Goal: Information Seeking & Learning: Learn about a topic

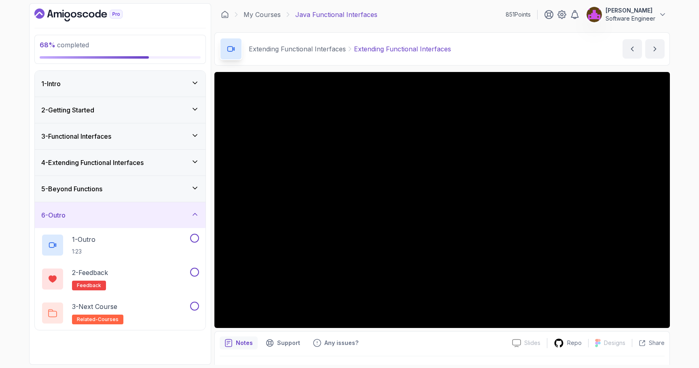
click at [89, 154] on div "4 - Extending Functional Interfaces" at bounding box center [120, 163] width 171 height 26
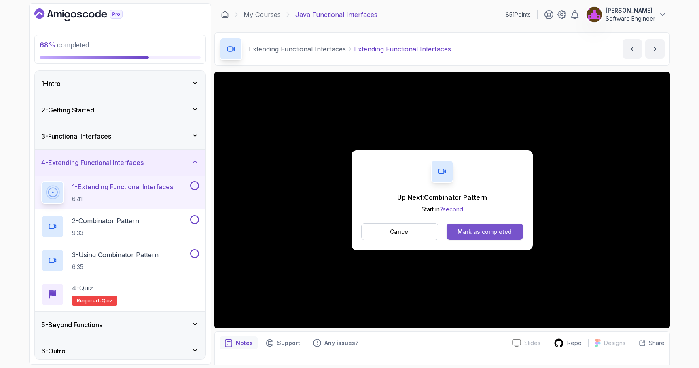
click at [464, 231] on div "Mark as completed" at bounding box center [484, 232] width 54 height 8
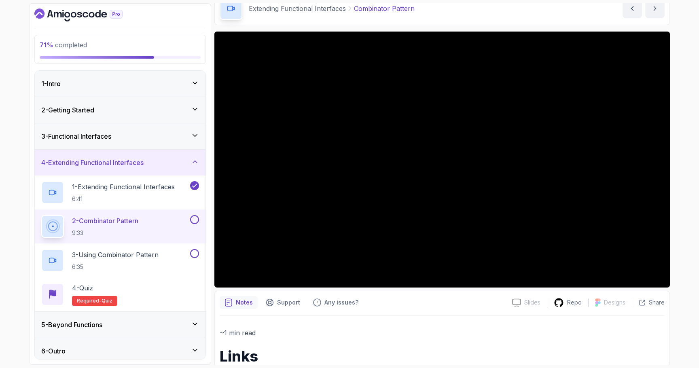
scroll to position [81, 0]
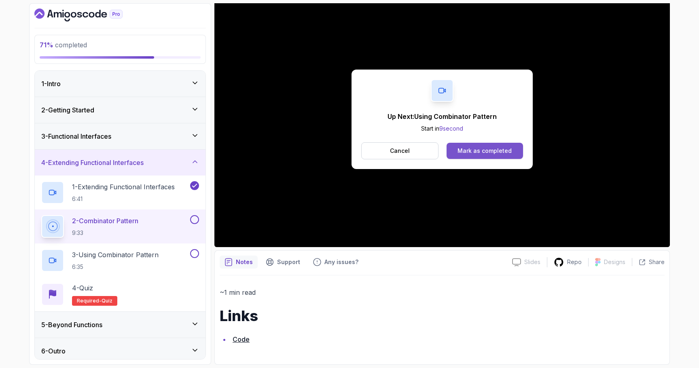
click at [463, 149] on div "Mark as completed" at bounding box center [484, 151] width 54 height 8
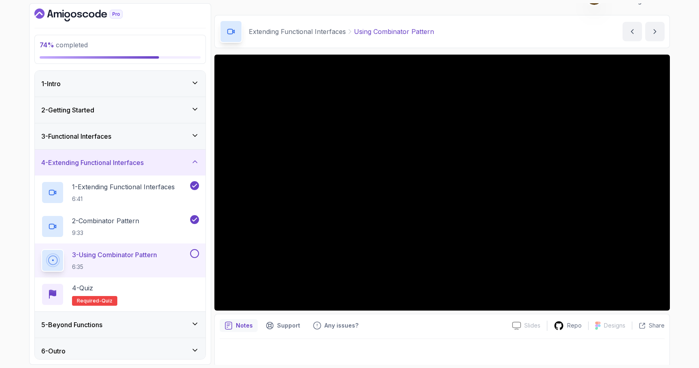
scroll to position [19, 0]
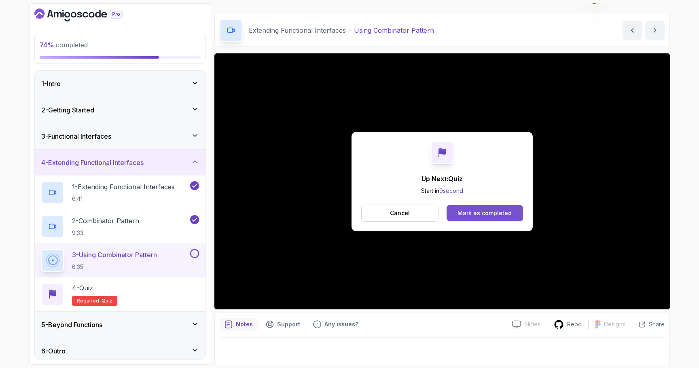
click at [470, 207] on button "Mark as completed" at bounding box center [484, 213] width 76 height 16
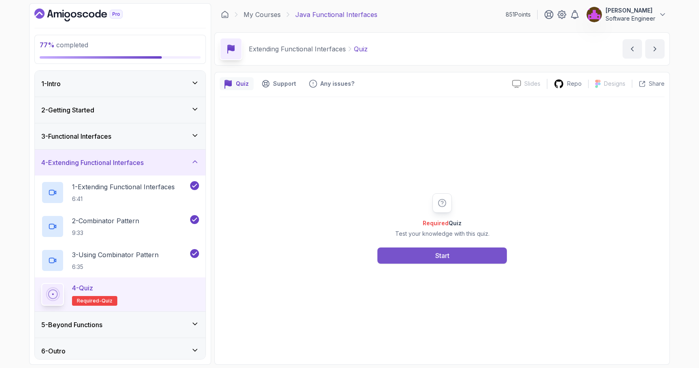
click at [464, 251] on button "Start" at bounding box center [441, 255] width 129 height 16
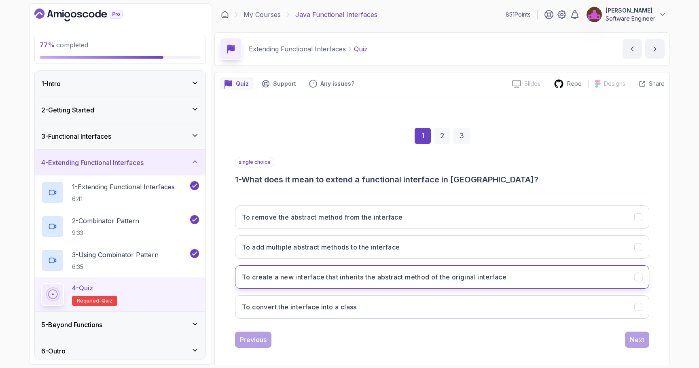
click at [448, 279] on h3 "To create a new interface that inherits the abstract method of the original int…" at bounding box center [374, 277] width 264 height 10
click at [452, 272] on h3 "To create a new interface that inherits the abstract method of the original int…" at bounding box center [374, 277] width 264 height 10
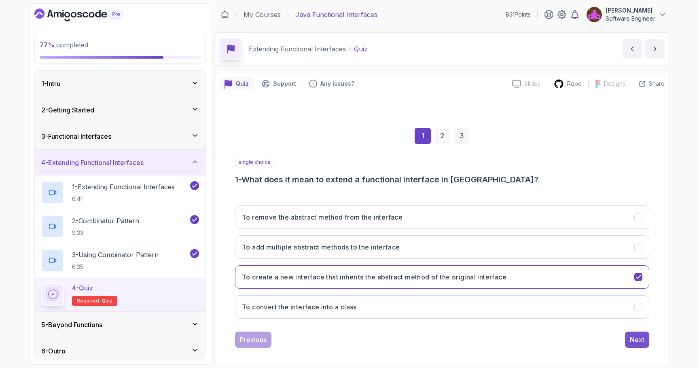
click at [642, 343] on div "Next" at bounding box center [636, 340] width 15 height 10
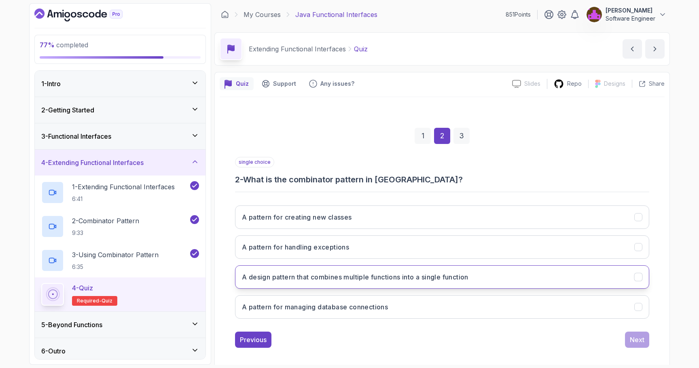
click at [376, 277] on h3 "A design pattern that combines multiple functions into a single function" at bounding box center [355, 277] width 226 height 10
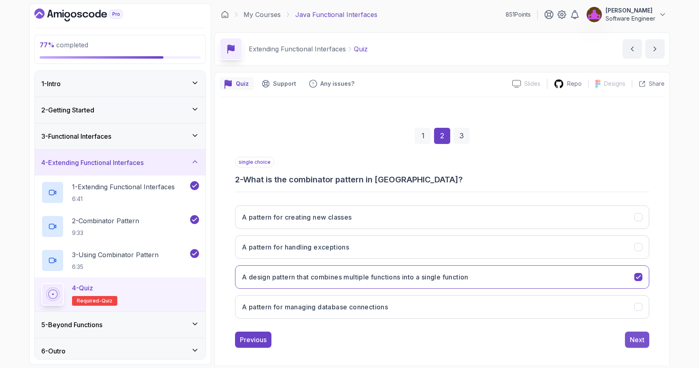
click at [631, 338] on div "Next" at bounding box center [636, 340] width 15 height 10
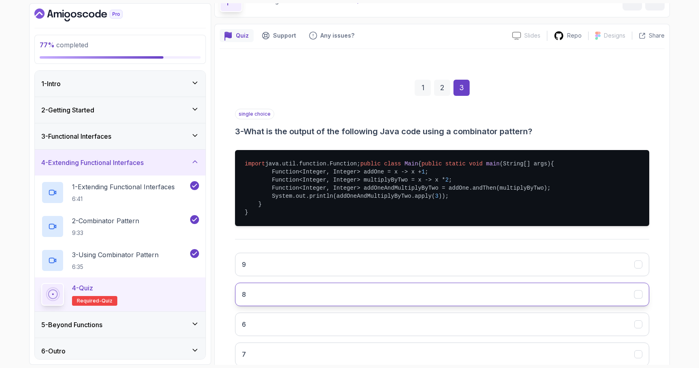
click at [362, 306] on button "8" at bounding box center [442, 294] width 414 height 23
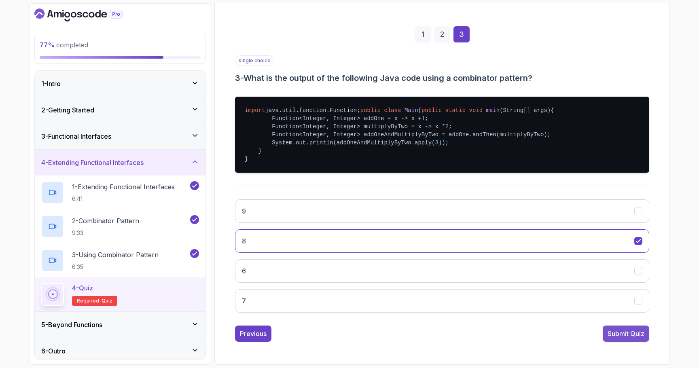
click at [624, 337] on div "Submit Quiz" at bounding box center [625, 334] width 37 height 10
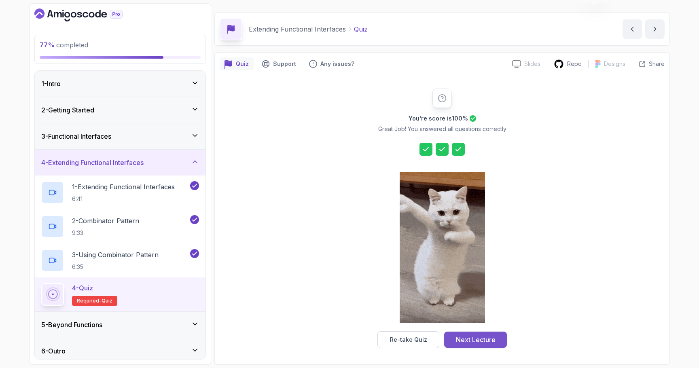
click at [477, 340] on div "Next Lecture" at bounding box center [476, 340] width 40 height 10
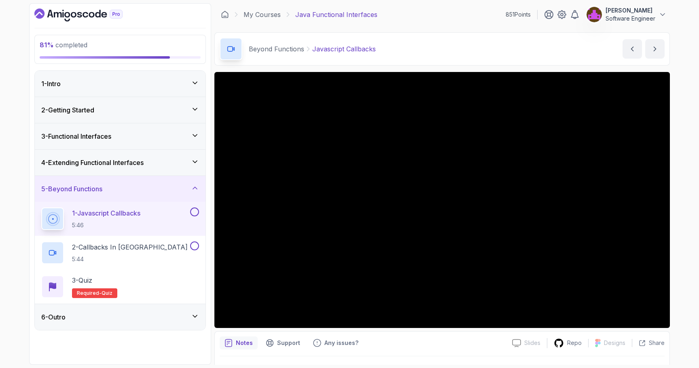
click at [136, 317] on div "6 - Outro" at bounding box center [120, 317] width 158 height 10
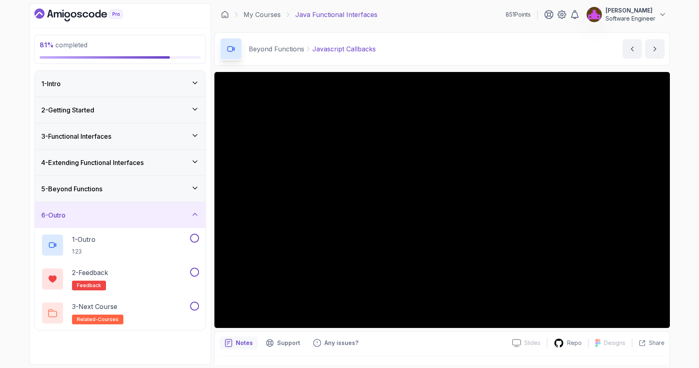
click at [138, 186] on div "5 - Beyond Functions" at bounding box center [120, 189] width 158 height 10
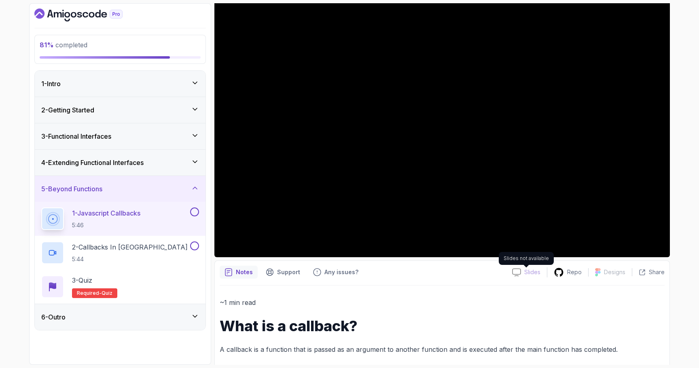
scroll to position [78, 0]
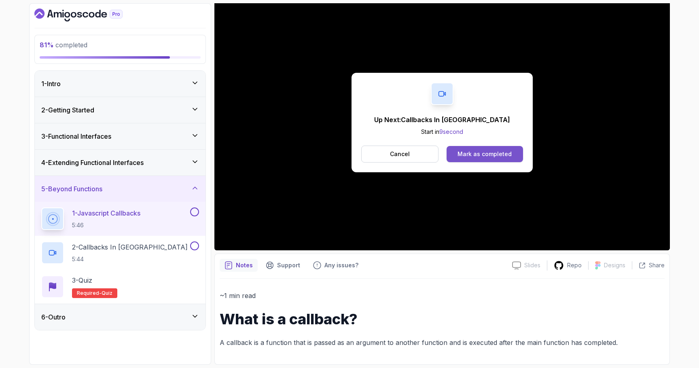
click at [494, 150] on div "Mark as completed" at bounding box center [484, 154] width 54 height 8
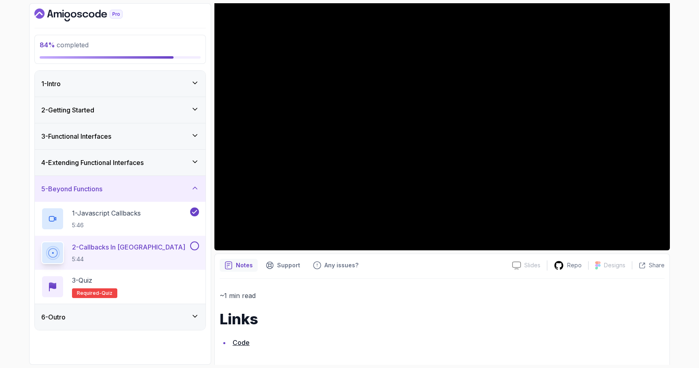
click at [146, 316] on div "6 - Outro" at bounding box center [120, 317] width 158 height 10
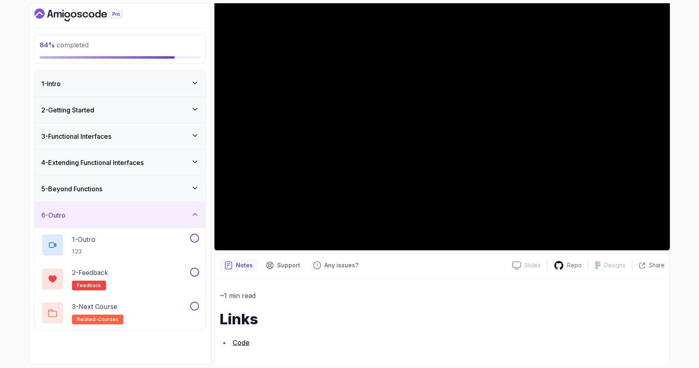
click at [149, 191] on div "5 - Beyond Functions" at bounding box center [120, 189] width 158 height 10
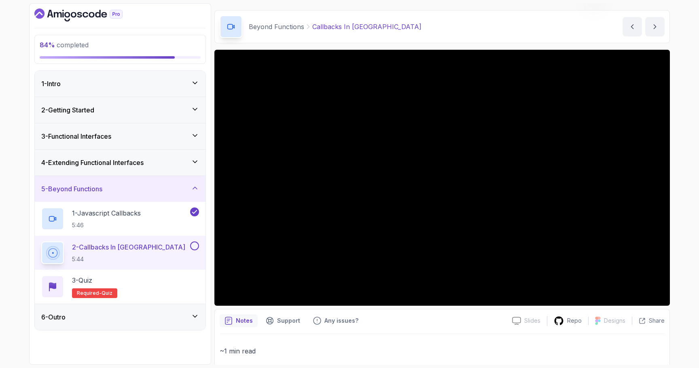
scroll to position [24, 0]
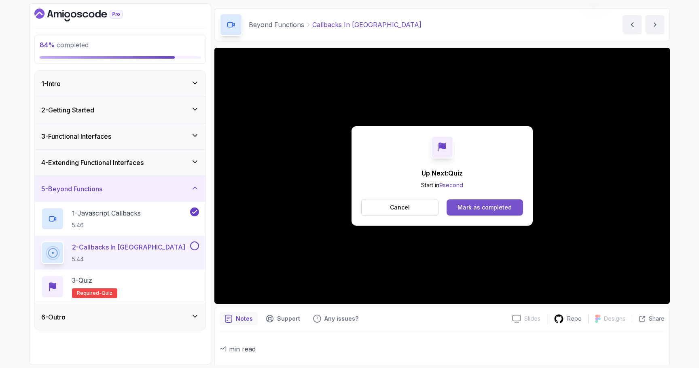
click at [469, 202] on button "Mark as completed" at bounding box center [484, 207] width 76 height 16
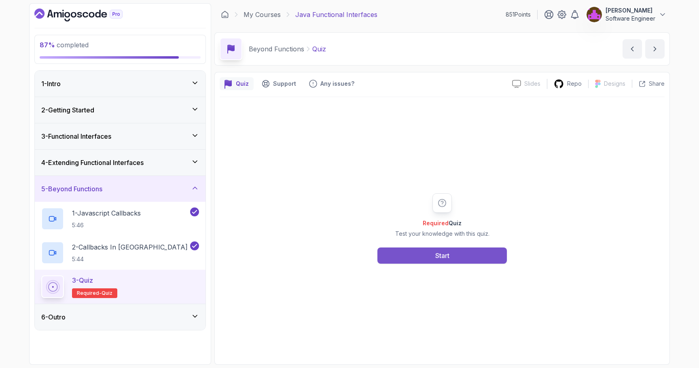
click at [452, 260] on button "Start" at bounding box center [441, 255] width 129 height 16
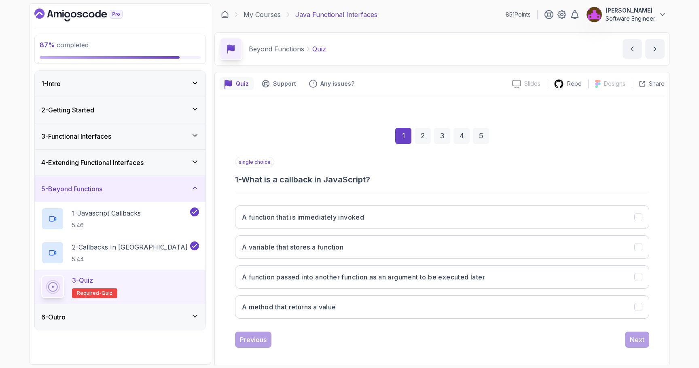
scroll to position [6, 0]
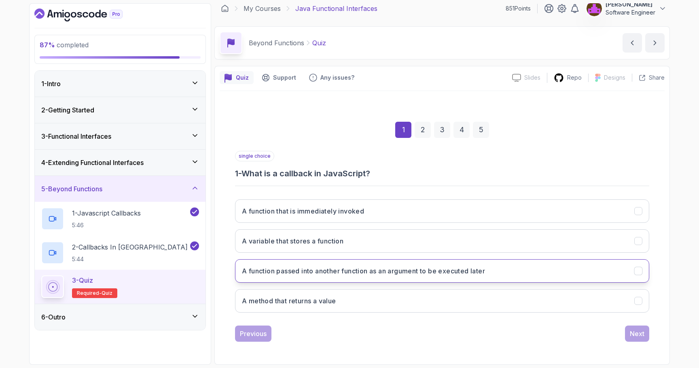
click at [314, 275] on h3 "A function passed into another function as an argument to be executed later" at bounding box center [363, 271] width 243 height 10
click at [635, 333] on div "Next" at bounding box center [636, 334] width 15 height 10
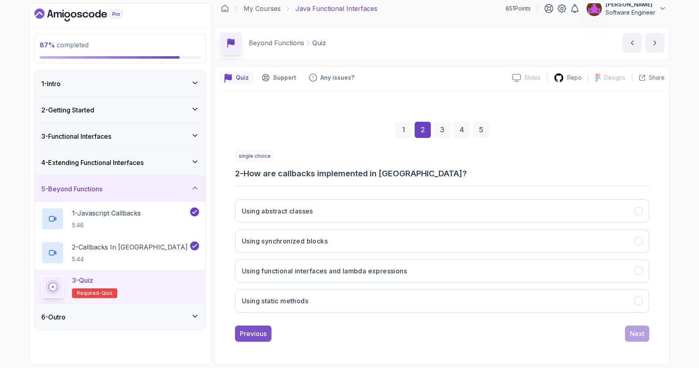
click at [268, 327] on button "Previous" at bounding box center [253, 333] width 36 height 16
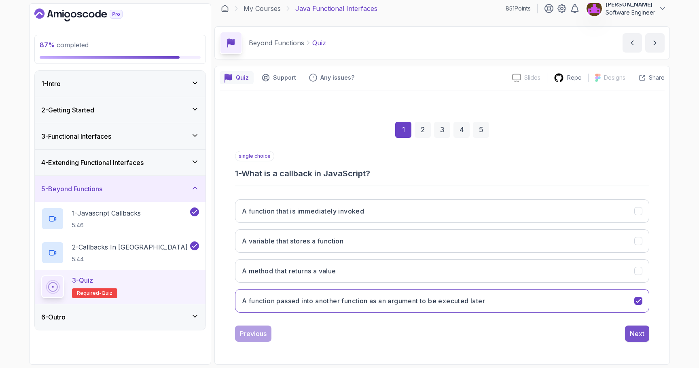
click at [631, 336] on div "Next" at bounding box center [636, 334] width 15 height 10
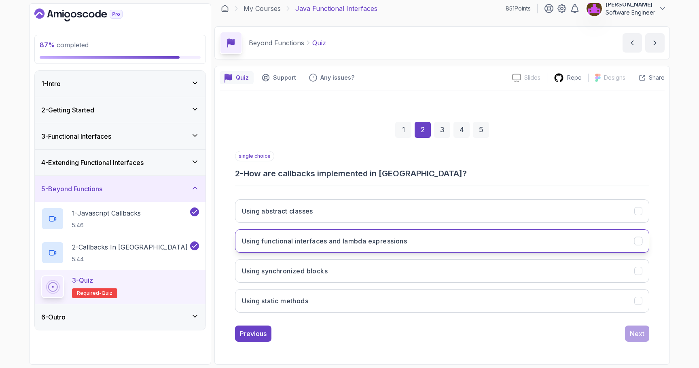
click at [352, 249] on button "Using functional interfaces and lambda expressions" at bounding box center [442, 240] width 414 height 23
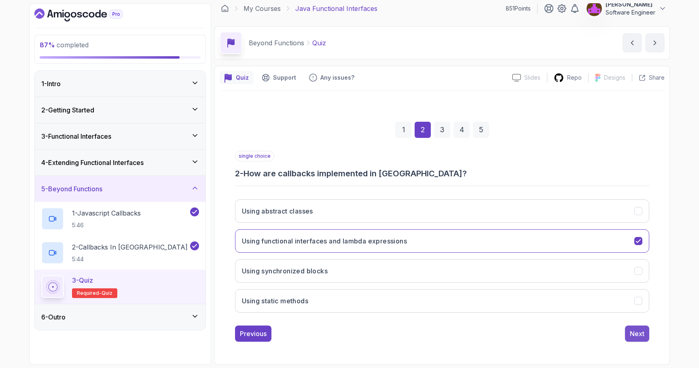
click at [639, 337] on div "Next" at bounding box center [636, 334] width 15 height 10
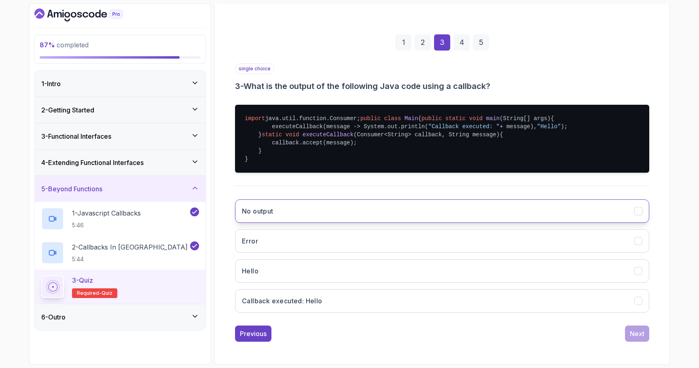
scroll to position [134, 0]
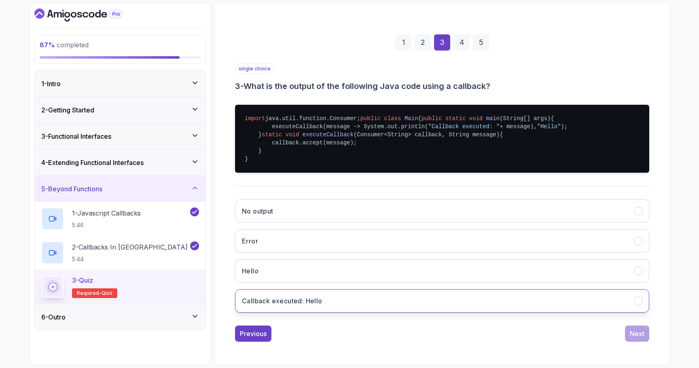
click at [300, 309] on button "Callback executed: Hello" at bounding box center [442, 300] width 414 height 23
click at [639, 340] on button "Next" at bounding box center [637, 333] width 24 height 16
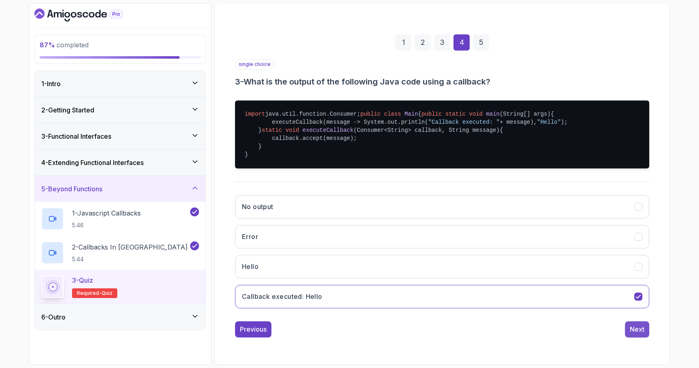
scroll to position [6, 0]
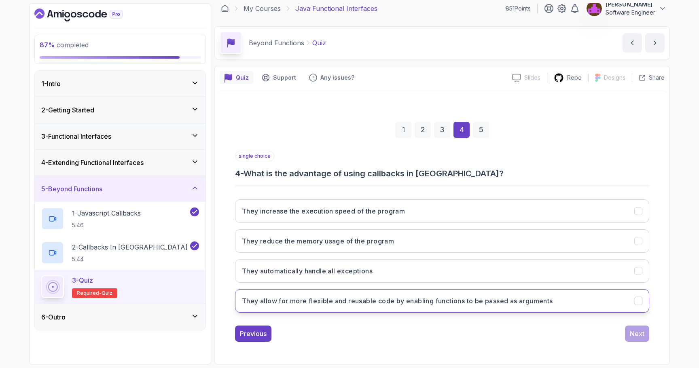
click at [469, 304] on h3 "They allow for more flexible and reusable code by enabling functions to be pass…" at bounding box center [397, 301] width 311 height 10
click at [631, 336] on div "Next" at bounding box center [636, 334] width 15 height 10
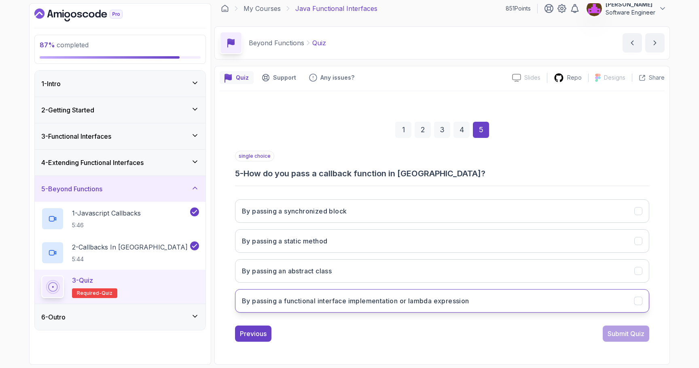
click at [302, 308] on button "By passing a functional interface implementation or lambda expression" at bounding box center [442, 300] width 414 height 23
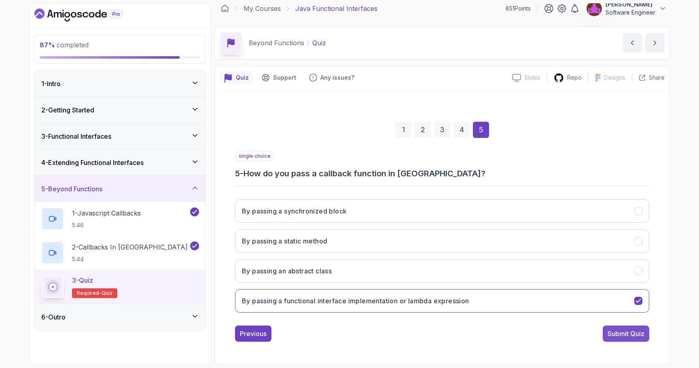
click at [625, 338] on div "Submit Quiz" at bounding box center [625, 334] width 37 height 10
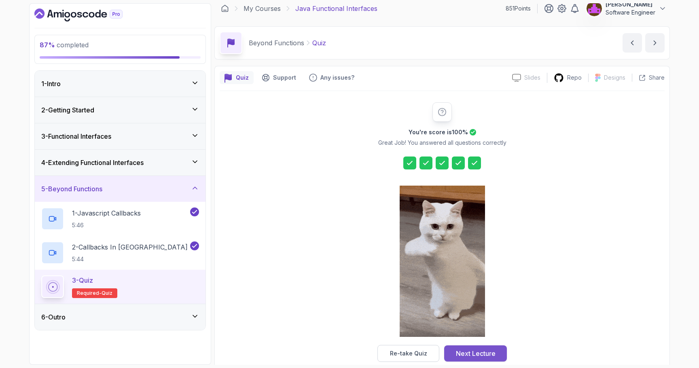
click at [480, 351] on div "Next Lecture" at bounding box center [476, 353] width 40 height 10
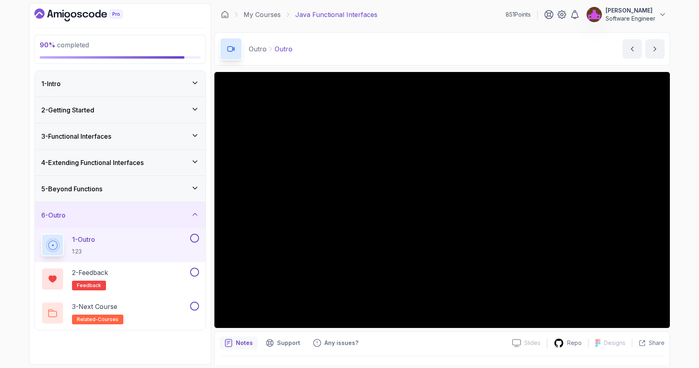
click at [487, 59] on div "Outro Outro Outro by [PERSON_NAME]" at bounding box center [441, 48] width 455 height 33
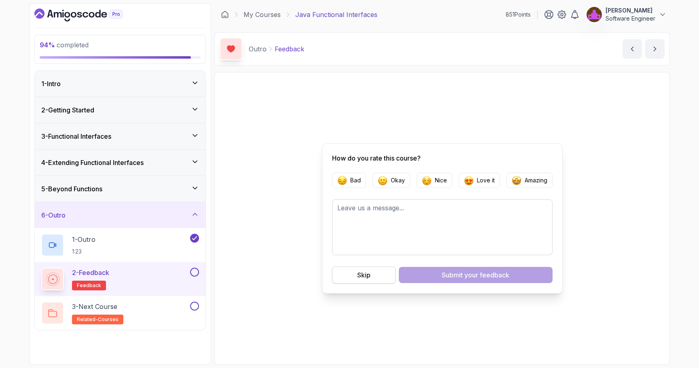
click at [376, 270] on button "Skip" at bounding box center [363, 274] width 63 height 17
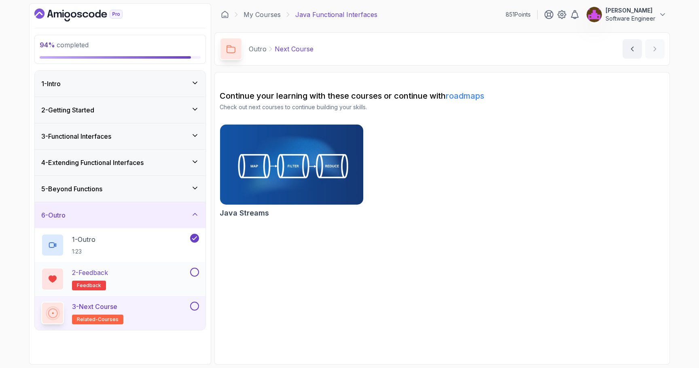
click at [149, 274] on div "2 - Feedback feedback" at bounding box center [114, 279] width 147 height 23
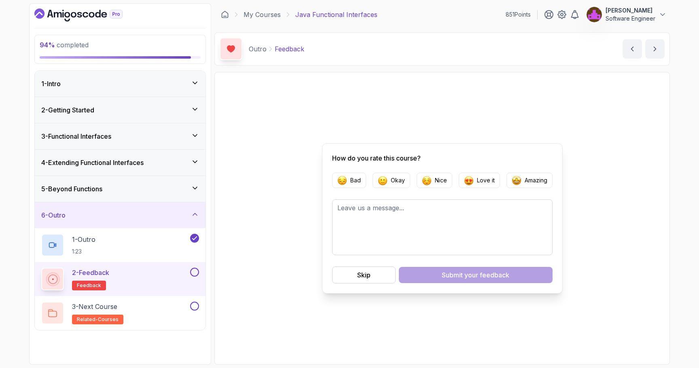
click at [195, 272] on button at bounding box center [194, 272] width 9 height 9
click at [158, 307] on div "3 - Next Course related-courses" at bounding box center [114, 313] width 147 height 23
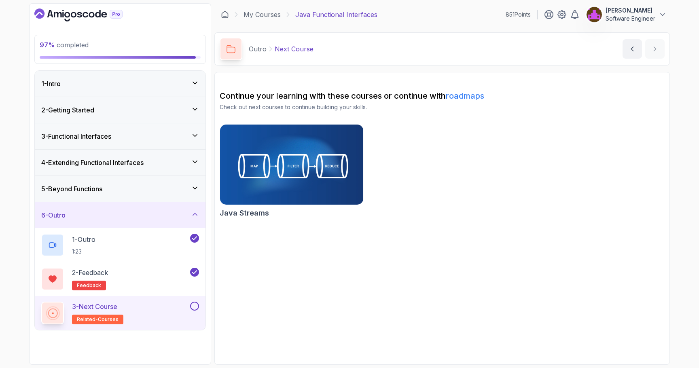
click at [194, 308] on button at bounding box center [194, 306] width 9 height 9
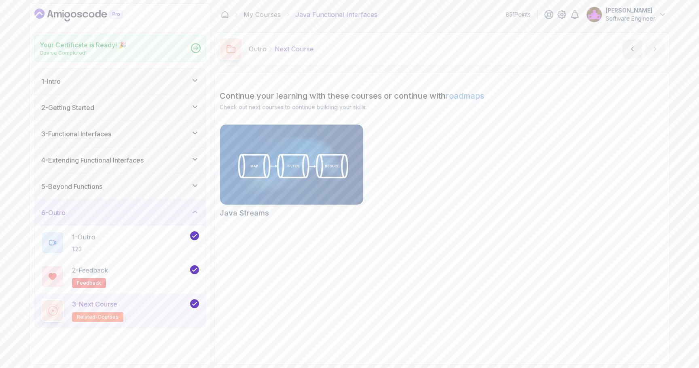
click at [124, 214] on div "Congratulations! You've Completed the Course ! Java Functional Interfaces 100 P…" at bounding box center [349, 184] width 699 height 368
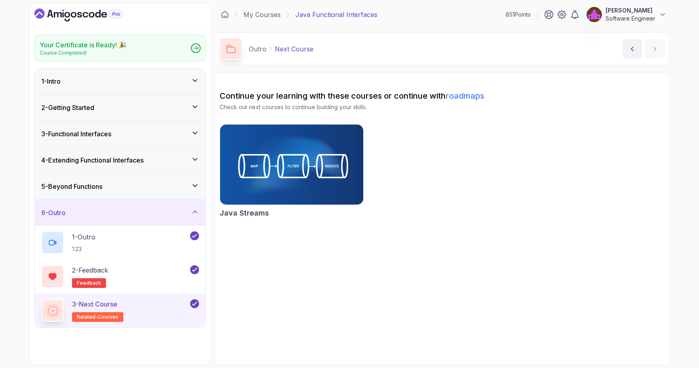
click at [141, 215] on div "6 - Outro" at bounding box center [120, 213] width 158 height 10
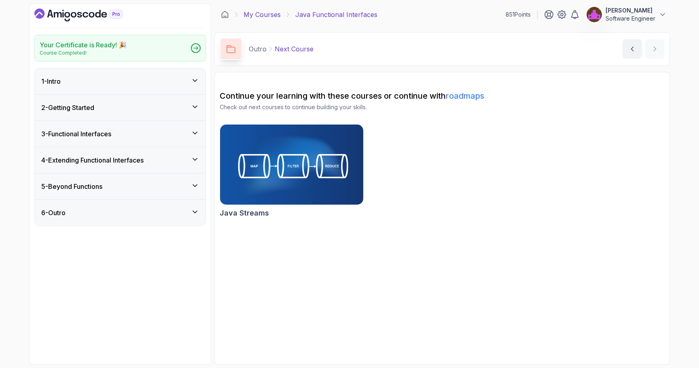
click at [271, 15] on link "My Courses" at bounding box center [261, 15] width 37 height 10
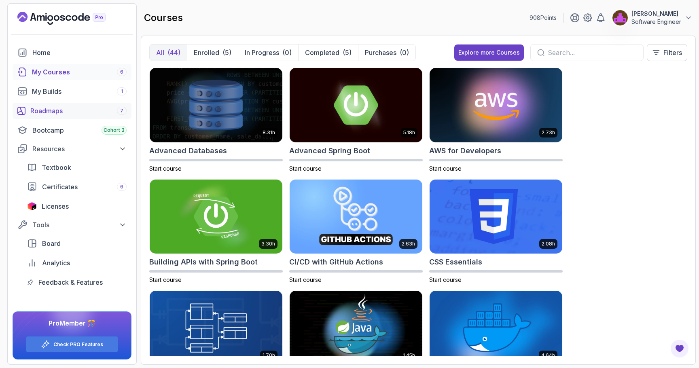
click at [67, 116] on link "Roadmaps 7" at bounding box center [72, 111] width 119 height 16
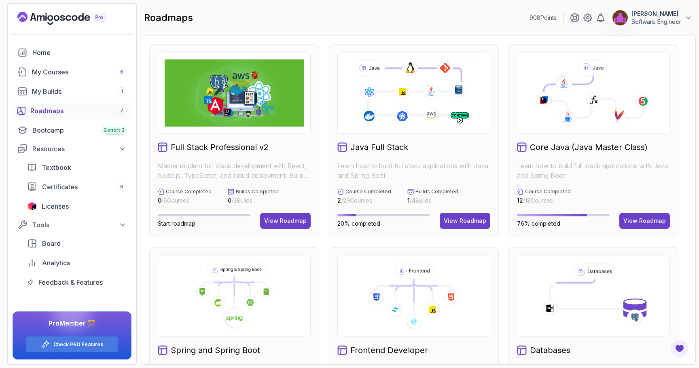
scroll to position [47, 0]
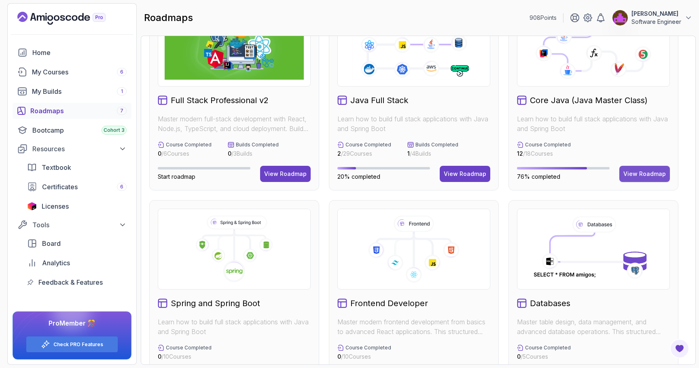
click at [636, 170] on div "View Roadmap" at bounding box center [644, 174] width 42 height 8
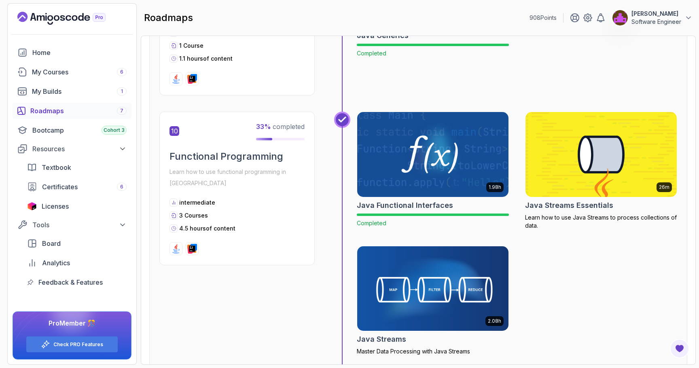
scroll to position [1595, 0]
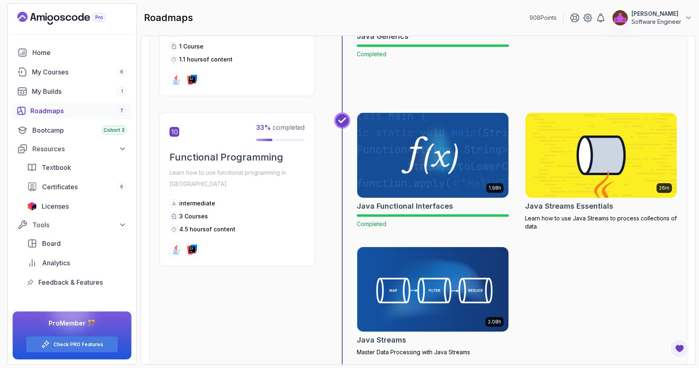
click at [575, 133] on img at bounding box center [600, 155] width 159 height 89
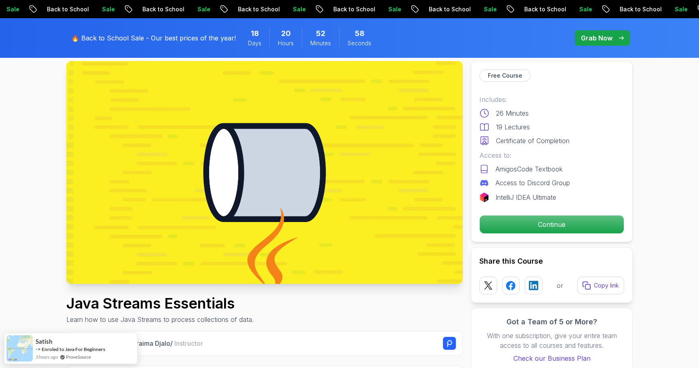
scroll to position [52, 0]
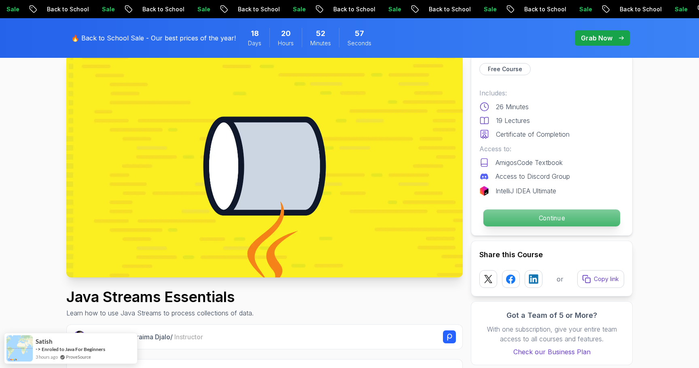
click at [538, 217] on p "Continue" at bounding box center [551, 217] width 137 height 17
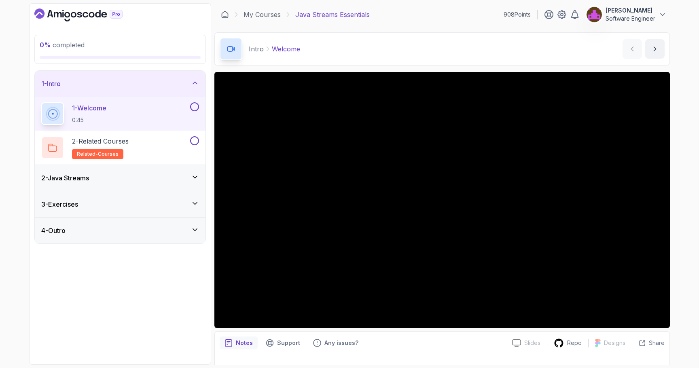
click at [162, 179] on div "2 - Java Streams" at bounding box center [120, 178] width 158 height 10
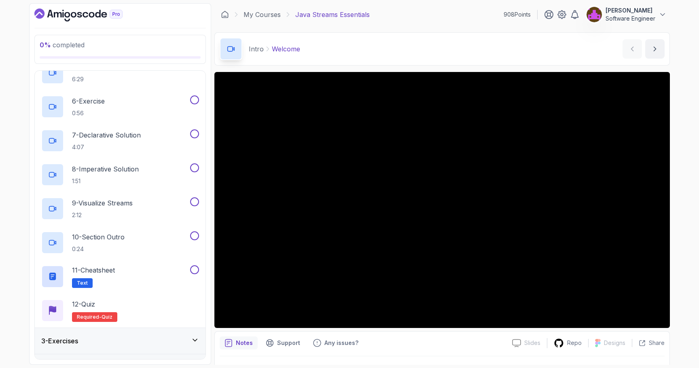
scroll to position [224, 0]
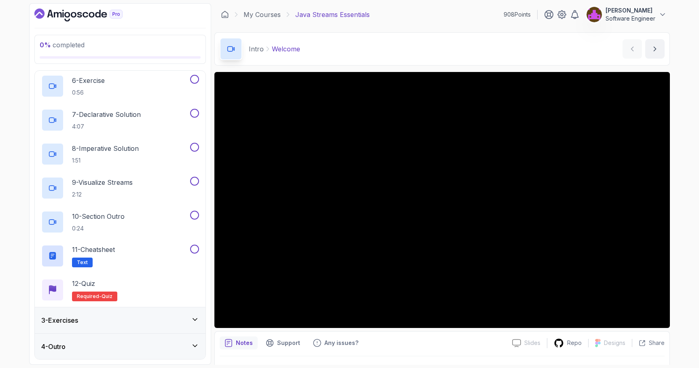
click at [131, 325] on div "3 - Exercises" at bounding box center [120, 320] width 171 height 26
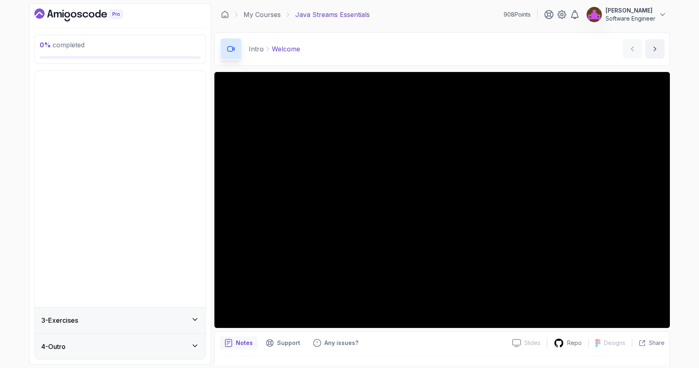
scroll to position [0, 0]
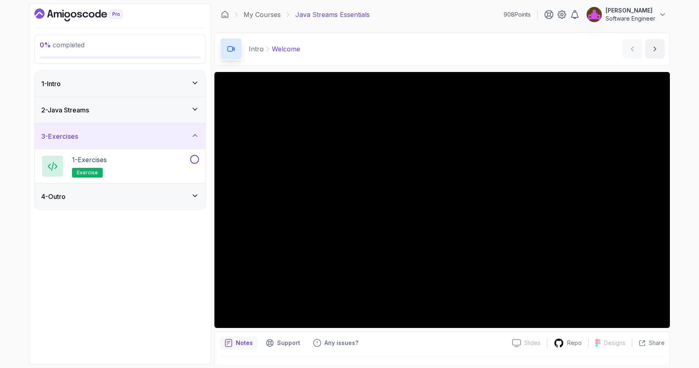
click at [136, 199] on div "4 - Outro" at bounding box center [120, 197] width 158 height 10
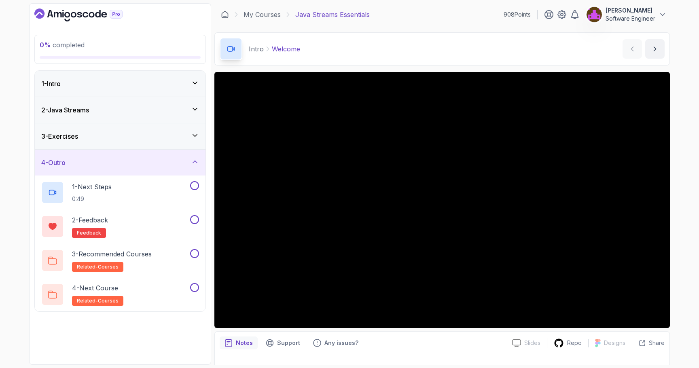
click at [129, 115] on div "2 - Java Streams" at bounding box center [120, 110] width 171 height 26
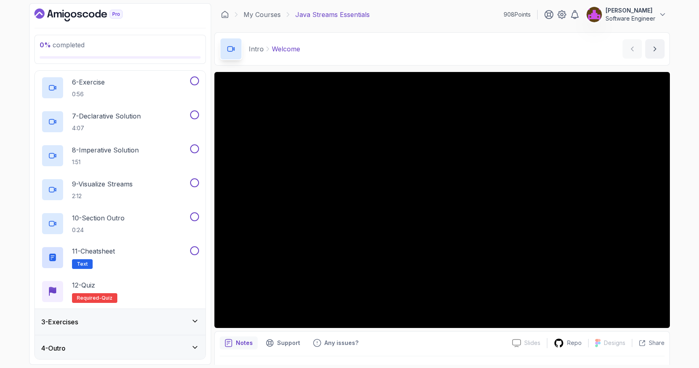
scroll to position [224, 0]
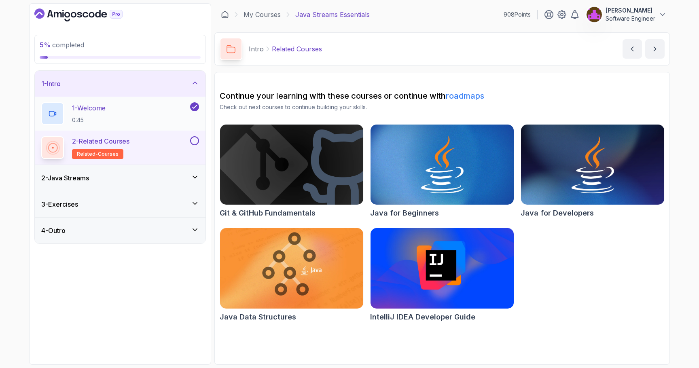
click at [173, 119] on div "1 - Welcome 0:45" at bounding box center [114, 113] width 147 height 23
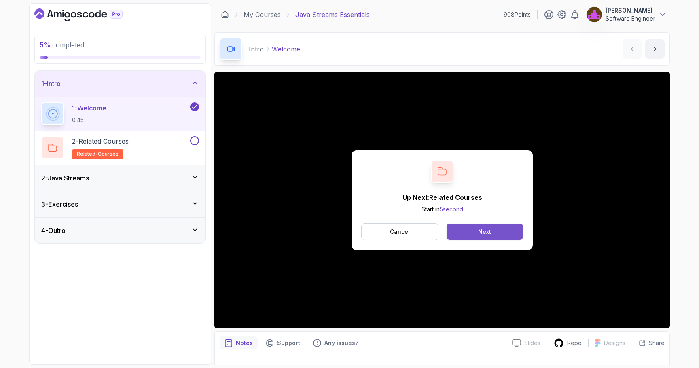
click at [473, 232] on button "Next" at bounding box center [484, 232] width 76 height 16
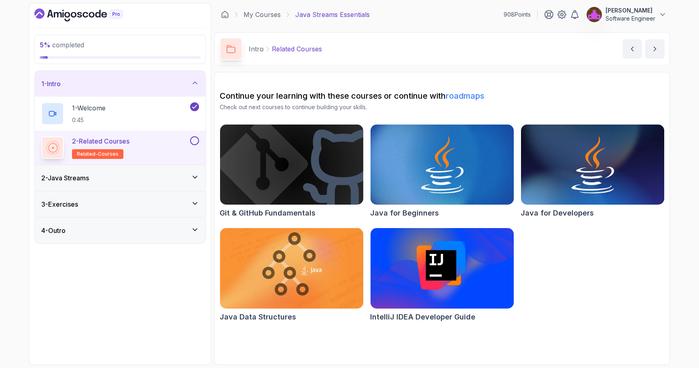
click at [192, 143] on button at bounding box center [194, 140] width 9 height 9
click at [144, 184] on div "2 - Java Streams" at bounding box center [120, 178] width 171 height 26
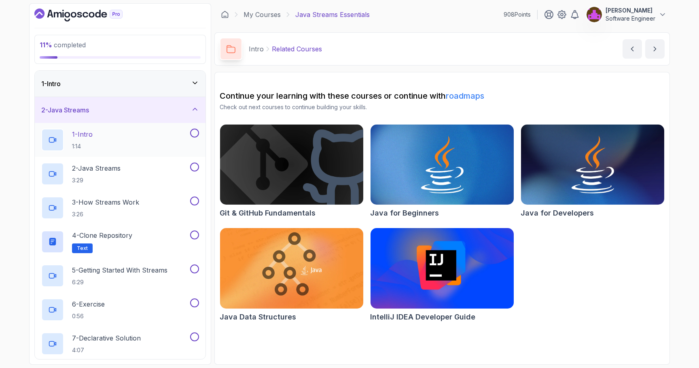
click at [146, 146] on div "1 - Intro 1:14" at bounding box center [114, 140] width 147 height 23
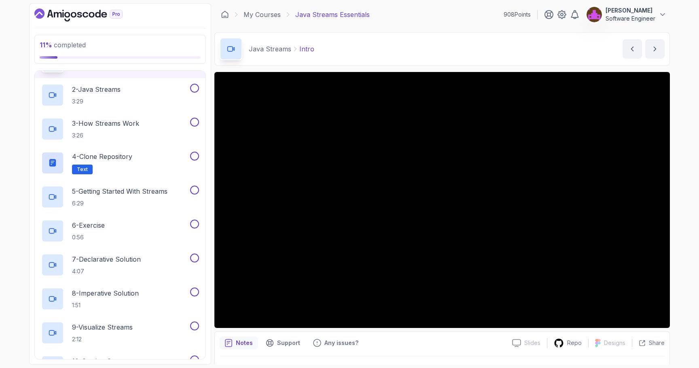
scroll to position [80, 0]
click at [487, 43] on div "Java Streams Intro Intro by [PERSON_NAME]" at bounding box center [441, 48] width 455 height 33
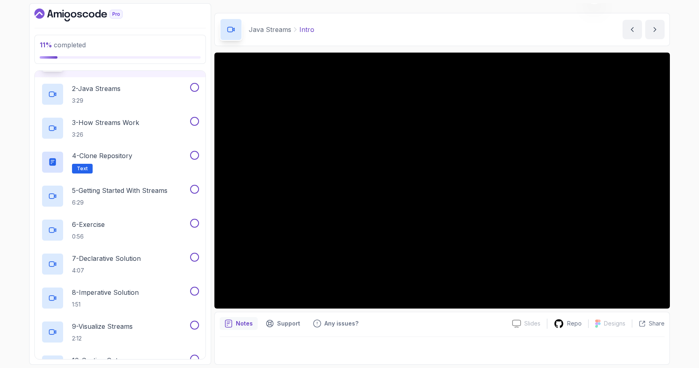
scroll to position [0, 0]
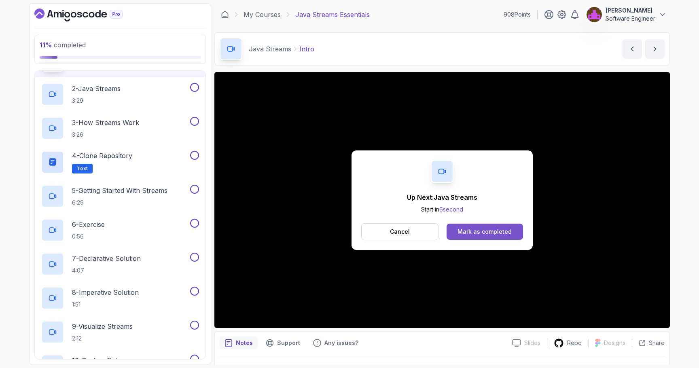
click at [469, 232] on div "Mark as completed" at bounding box center [484, 232] width 54 height 8
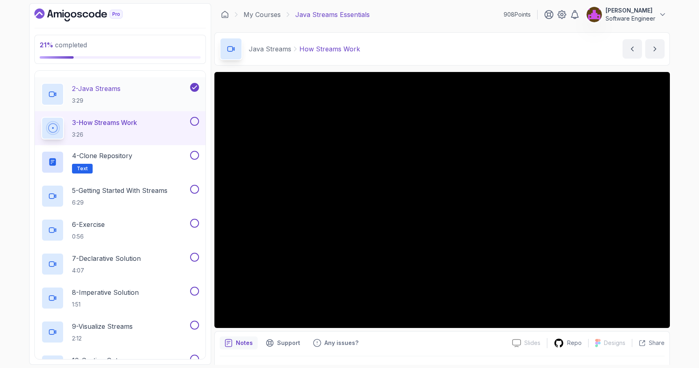
click at [120, 90] on p "2 - Java Streams" at bounding box center [96, 89] width 49 height 10
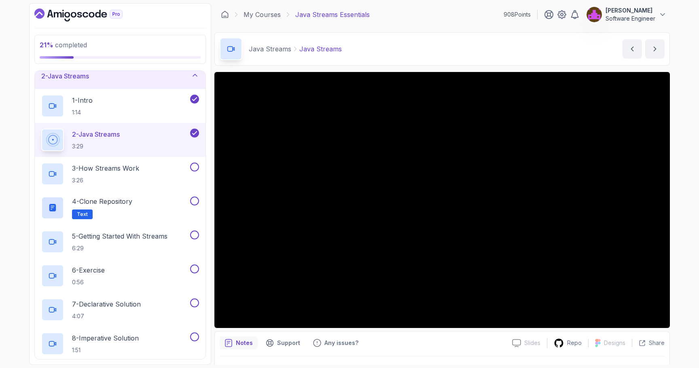
scroll to position [31, 0]
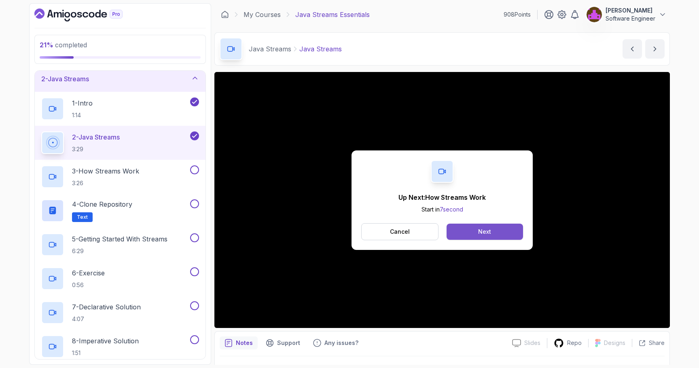
click at [482, 237] on button "Next" at bounding box center [484, 232] width 76 height 16
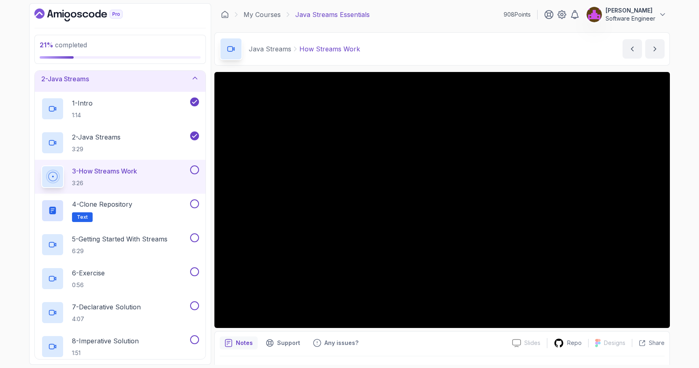
click at [470, 51] on div "Java Streams How Streams Work How Streams Work by [PERSON_NAME]" at bounding box center [441, 48] width 455 height 33
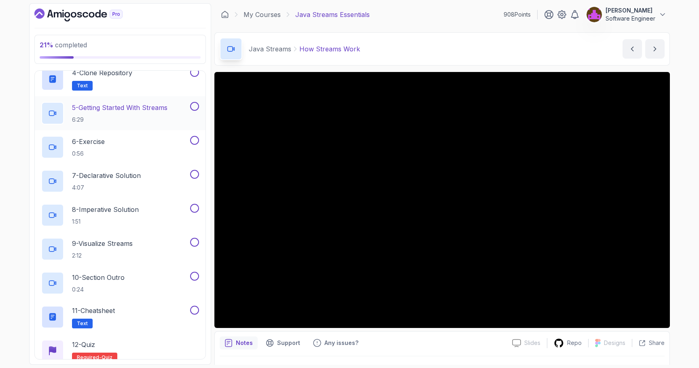
scroll to position [224, 0]
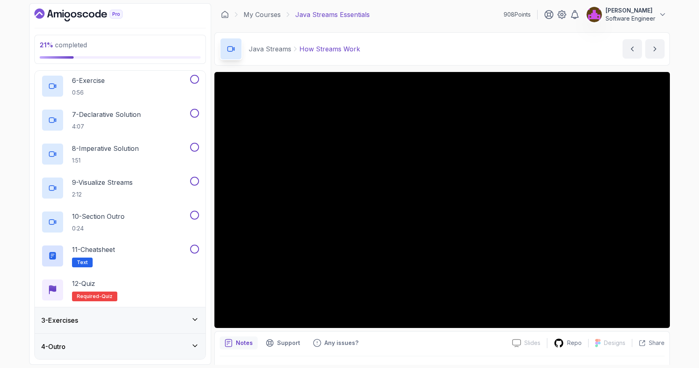
click at [101, 311] on div "3 - Exercises" at bounding box center [120, 320] width 171 height 26
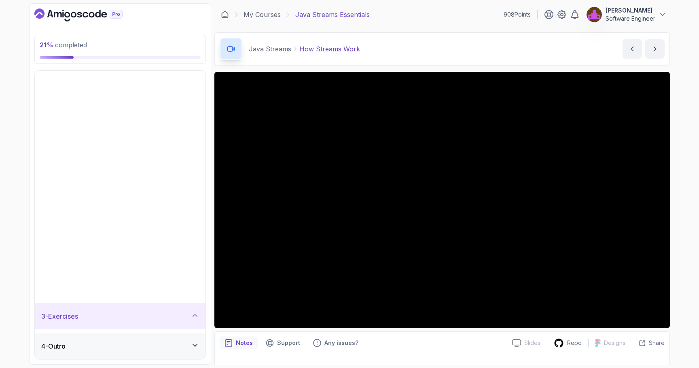
scroll to position [0, 0]
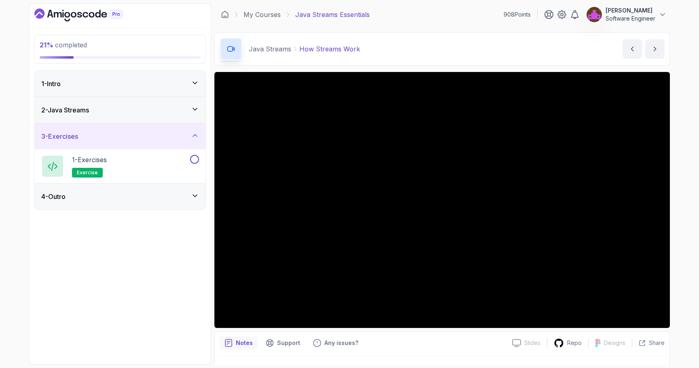
click at [148, 132] on div "3 - Exercises" at bounding box center [120, 136] width 158 height 10
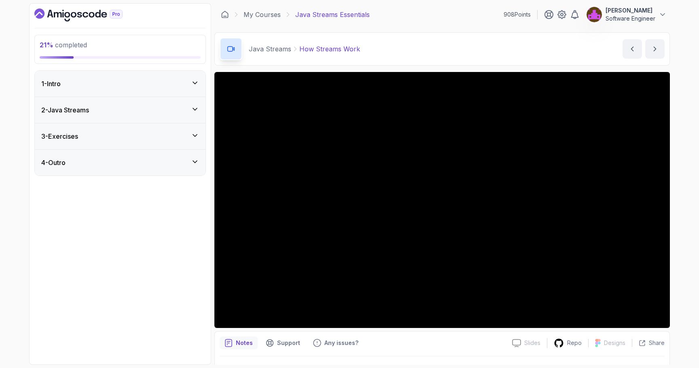
click at [129, 169] on div "4 - Outro" at bounding box center [120, 163] width 171 height 26
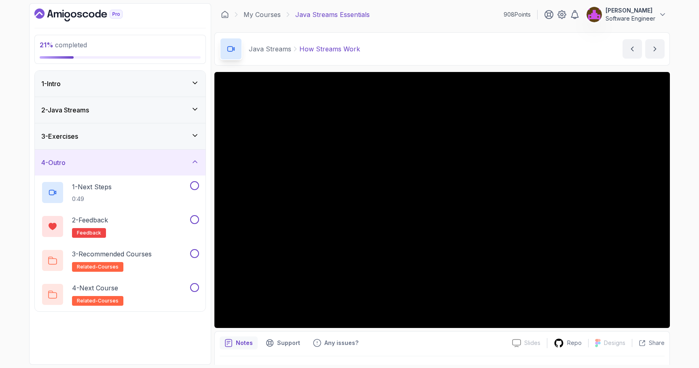
click at [129, 169] on div "4 - Outro" at bounding box center [120, 163] width 171 height 26
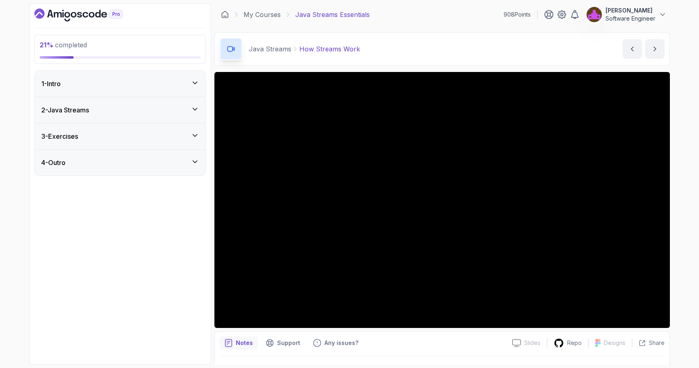
click at [141, 110] on div "2 - Java Streams" at bounding box center [120, 110] width 158 height 10
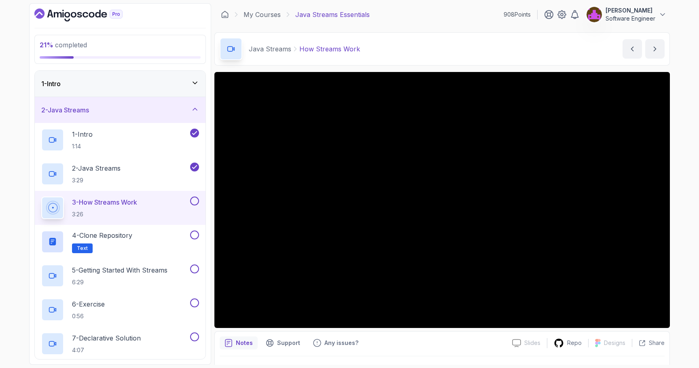
click at [411, 328] on div "Slides Slides not available Repo Designs Design not available Share Notes Suppo…" at bounding box center [441, 228] width 455 height 312
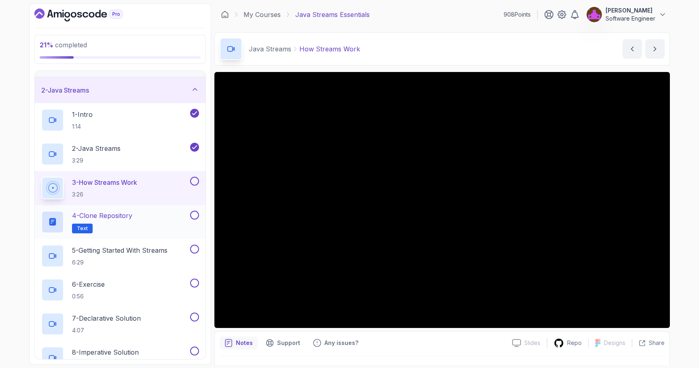
scroll to position [68, 0]
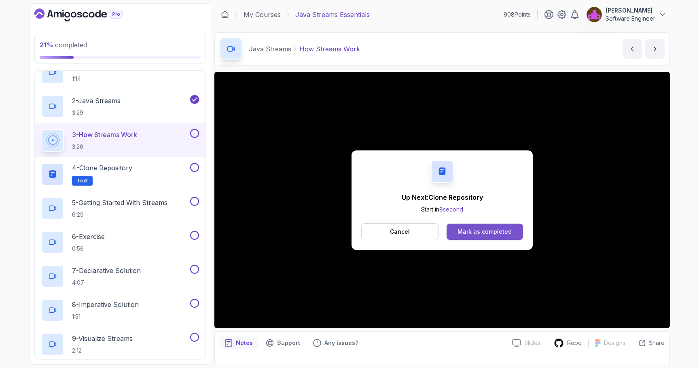
click at [472, 236] on button "Mark as completed" at bounding box center [484, 232] width 76 height 16
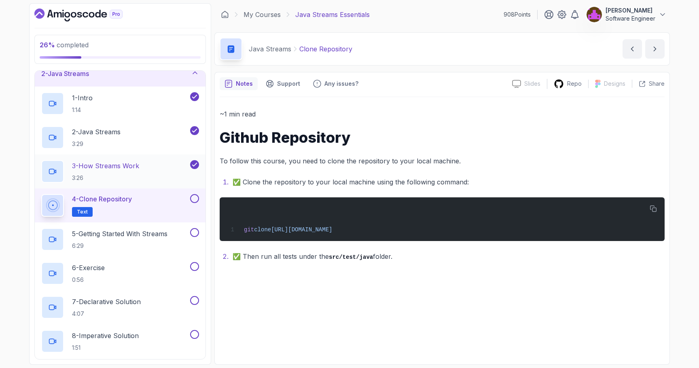
scroll to position [49, 0]
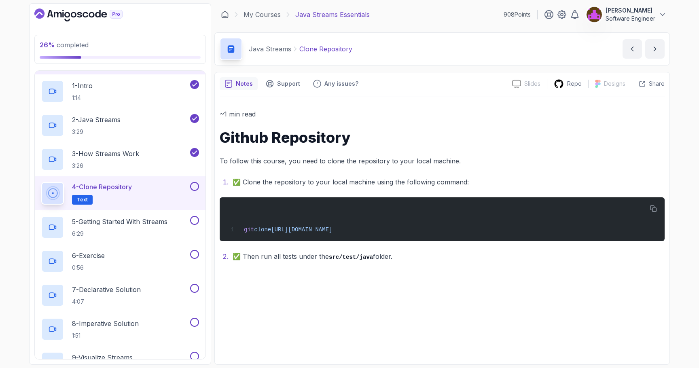
click at [194, 184] on button at bounding box center [194, 186] width 9 height 9
click at [144, 226] on h2 "5 - Getting Started With Streams 6:29" at bounding box center [119, 227] width 95 height 21
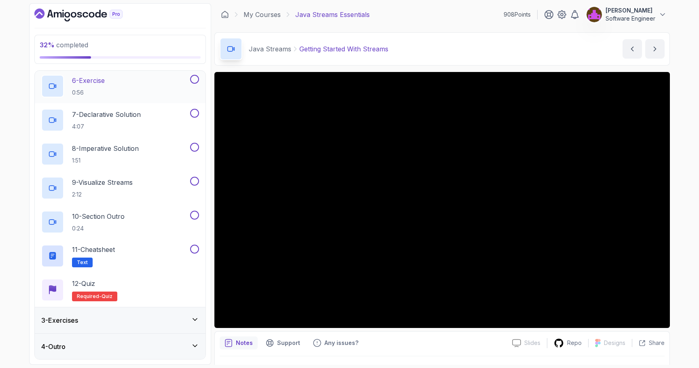
scroll to position [224, 0]
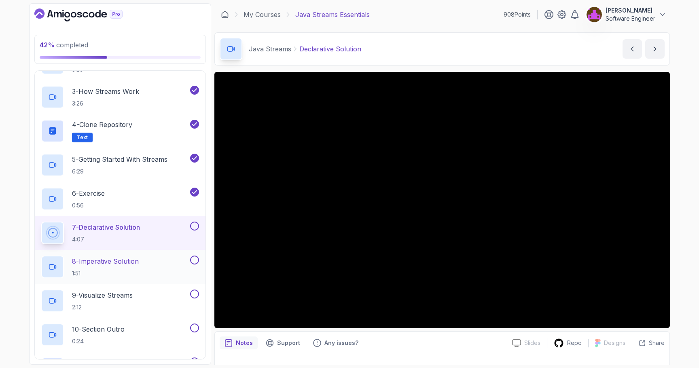
scroll to position [106, 0]
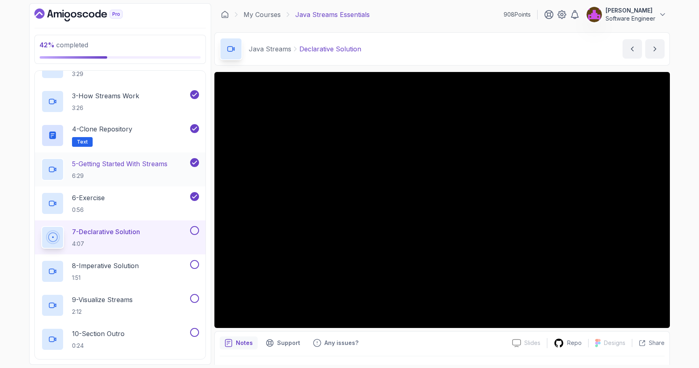
click at [118, 162] on p "5 - Getting Started With Streams" at bounding box center [119, 164] width 95 height 10
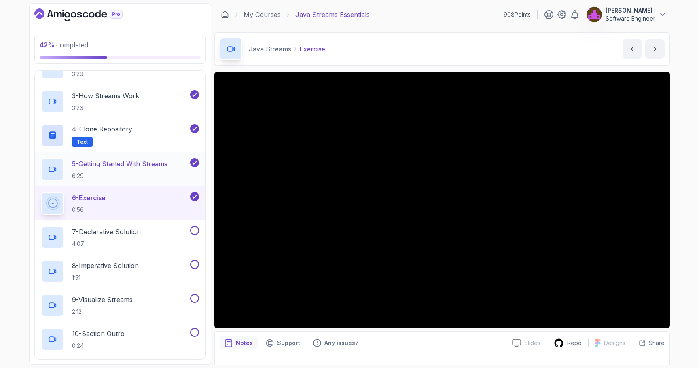
click at [120, 180] on div "5 - Getting Started With Streams 6:29" at bounding box center [114, 169] width 147 height 23
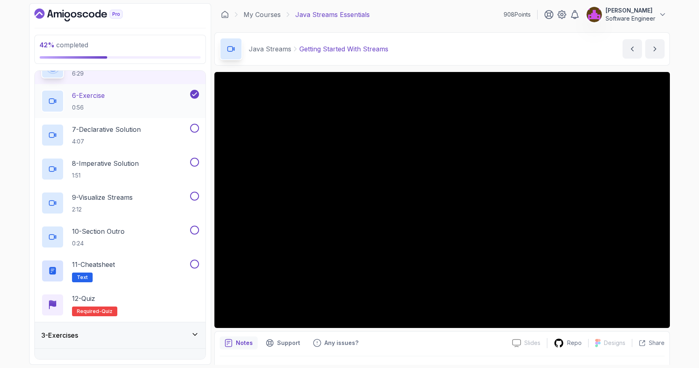
scroll to position [210, 0]
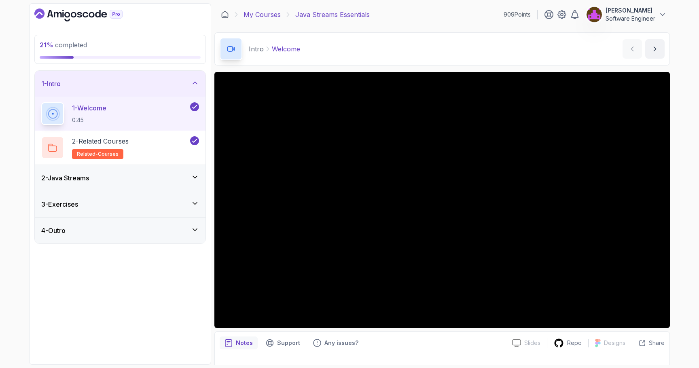
click at [270, 15] on link "My Courses" at bounding box center [261, 15] width 37 height 10
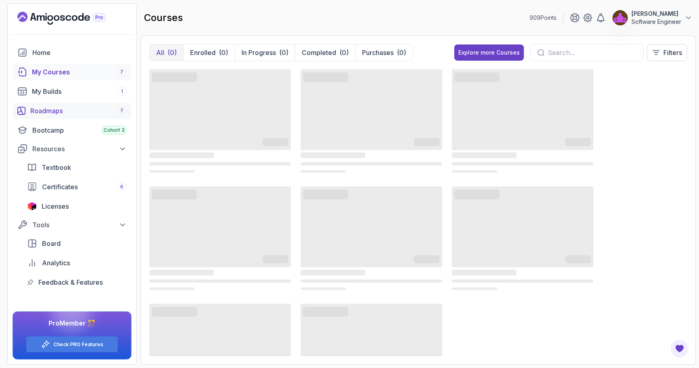
click at [58, 105] on link "Roadmaps 7" at bounding box center [72, 111] width 119 height 16
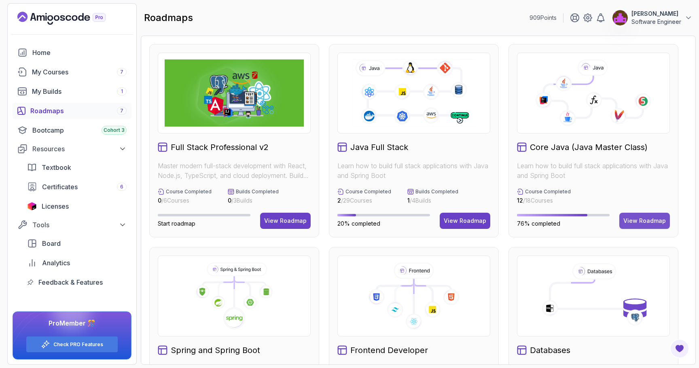
click at [654, 226] on button "View Roadmap" at bounding box center [644, 221] width 51 height 16
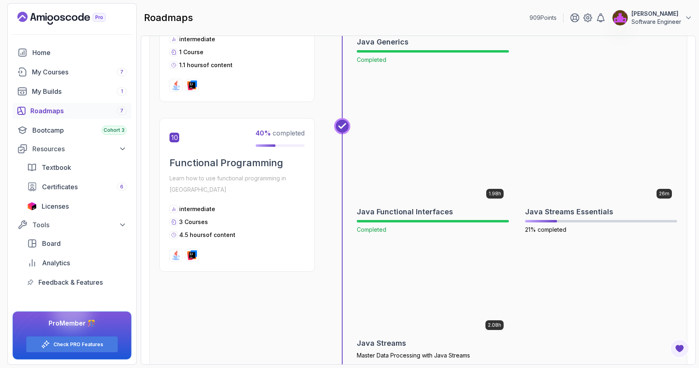
scroll to position [1588, 0]
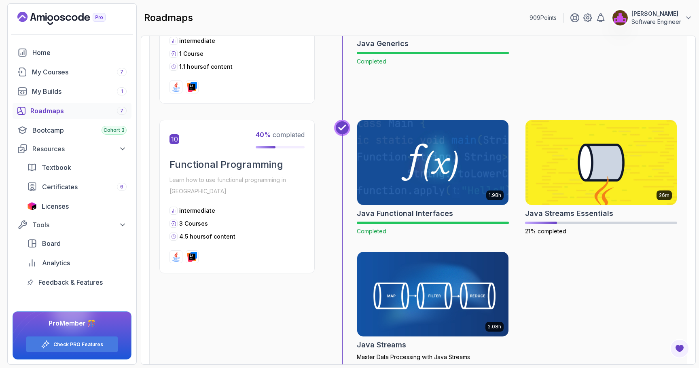
click at [395, 279] on img at bounding box center [432, 293] width 159 height 89
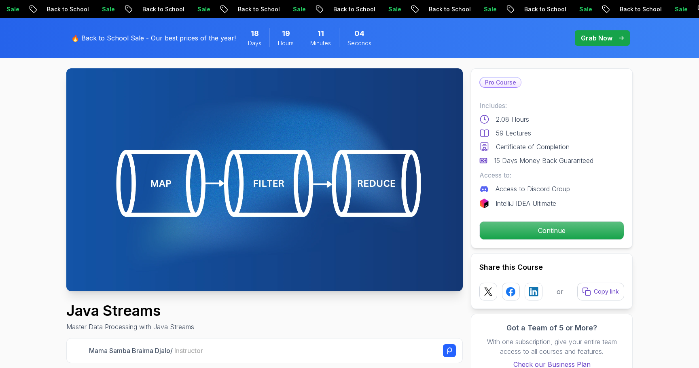
scroll to position [42, 0]
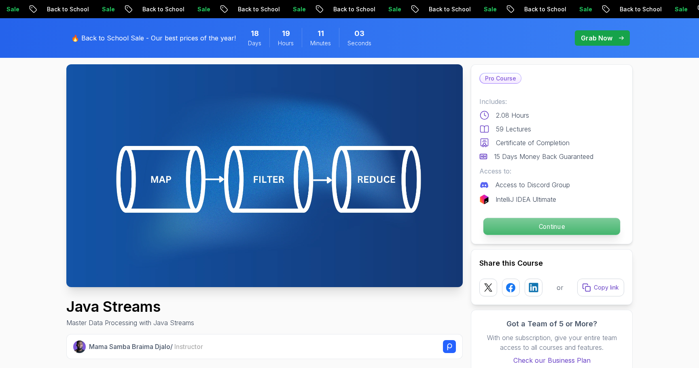
click at [580, 221] on p "Continue" at bounding box center [551, 226] width 137 height 17
